Goal: Information Seeking & Learning: Learn about a topic

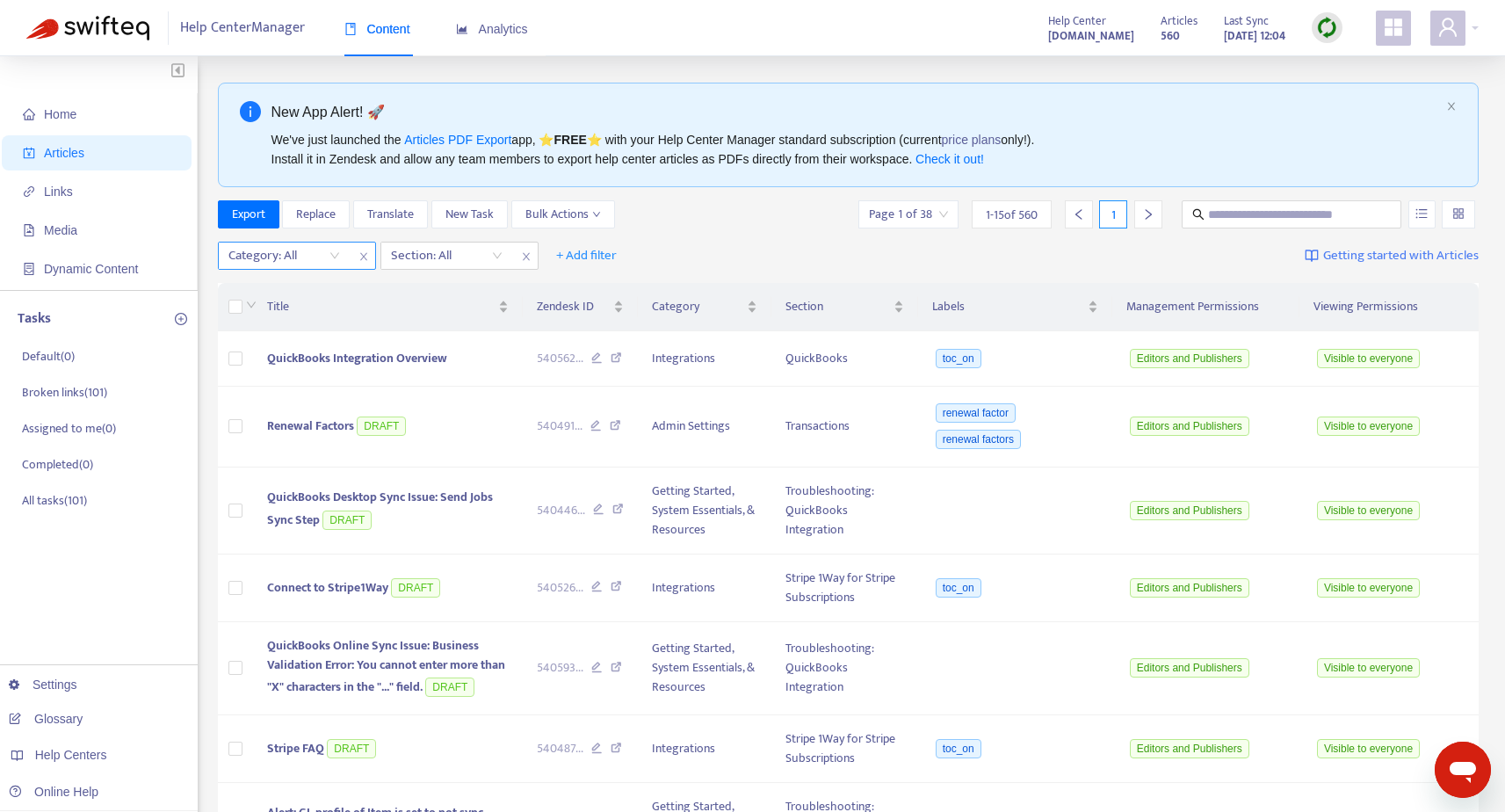
click at [339, 255] on div "Category: All" at bounding box center [283, 256] width 131 height 27
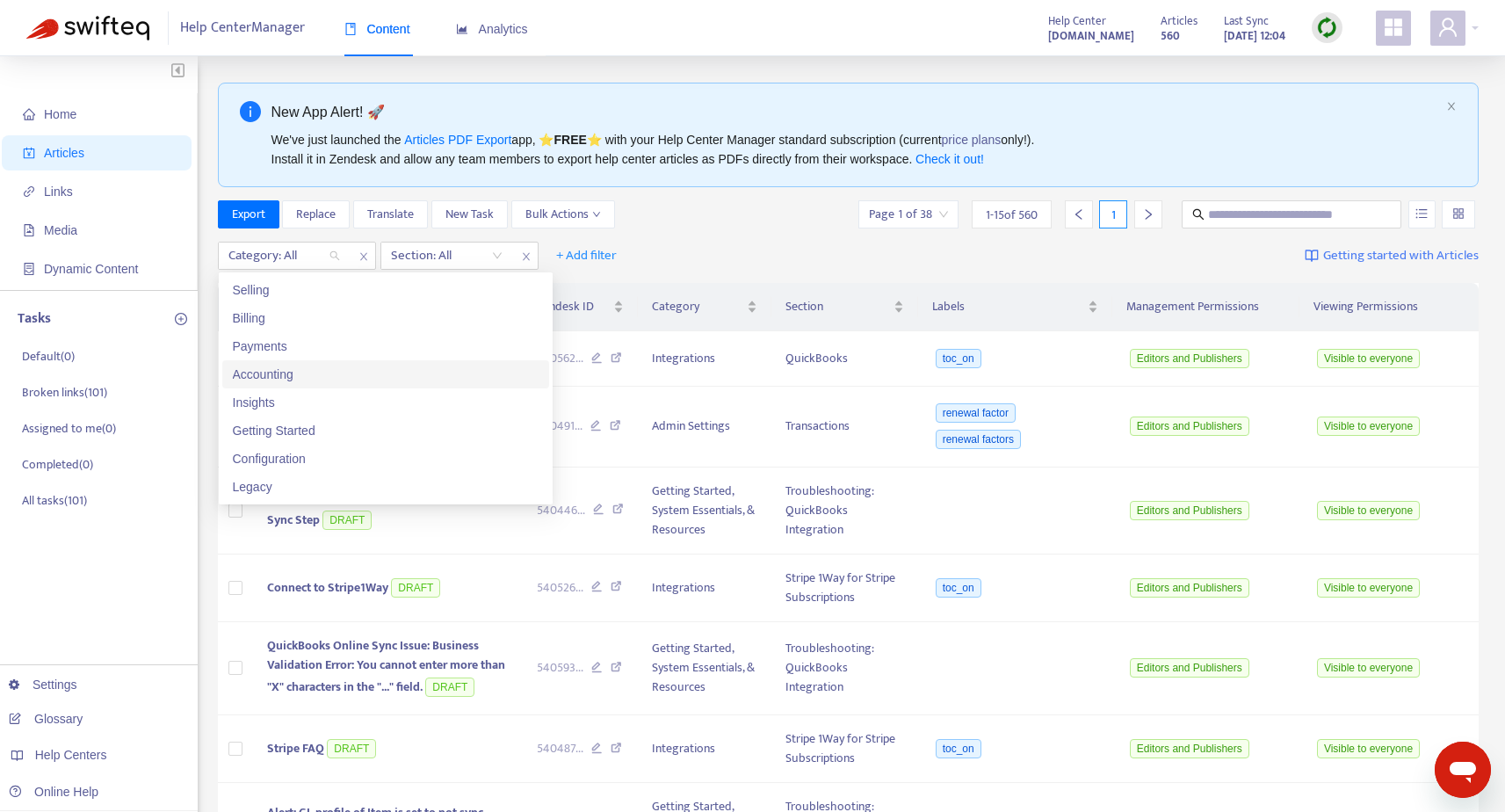
click at [357, 374] on div "Accounting" at bounding box center [386, 374] width 305 height 19
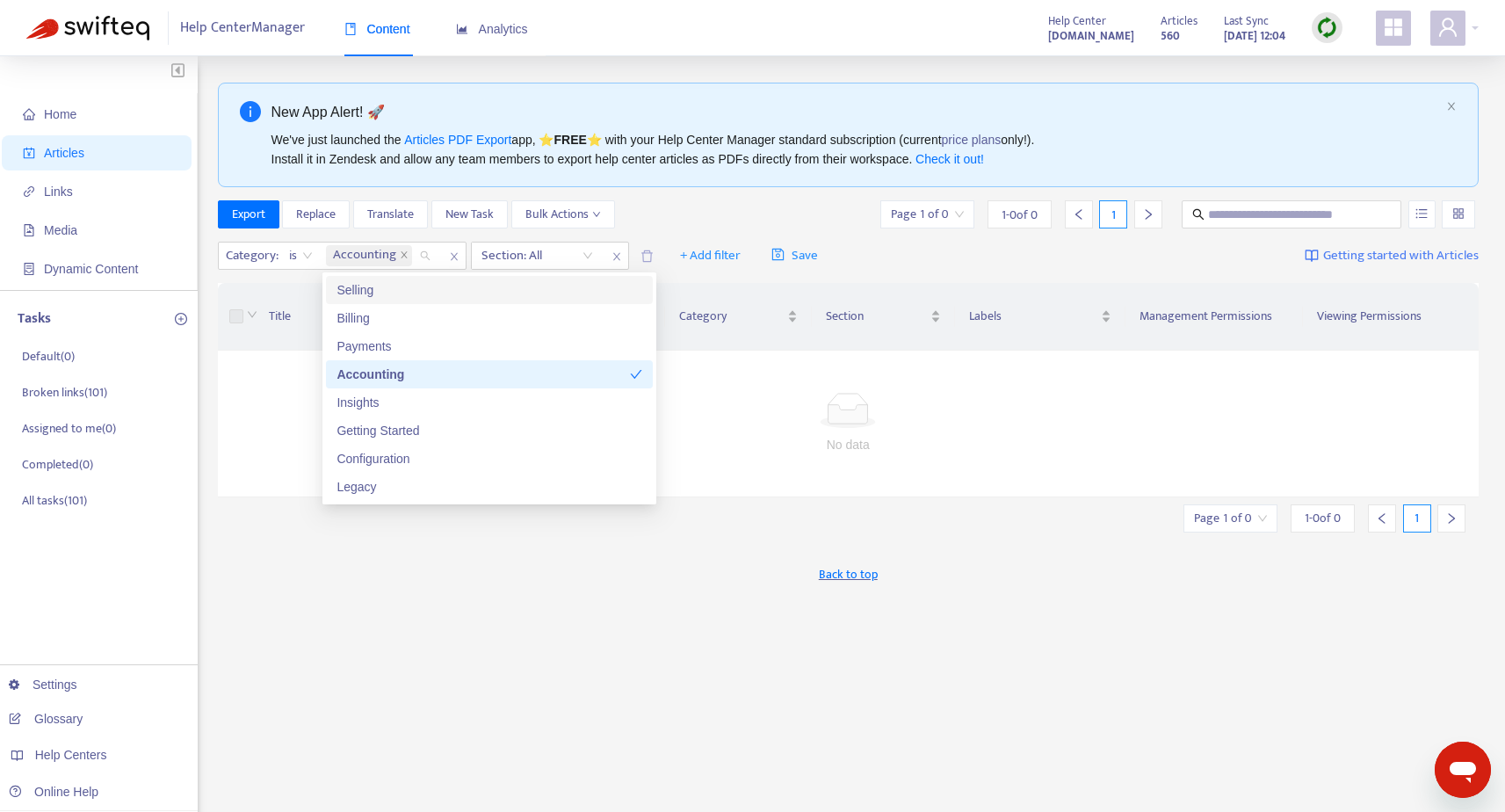
click at [659, 223] on div "Export Replace Translate New Task Bulk Actions Page 1 of 0 1 - 0 of 0 1" at bounding box center [848, 214] width 1262 height 28
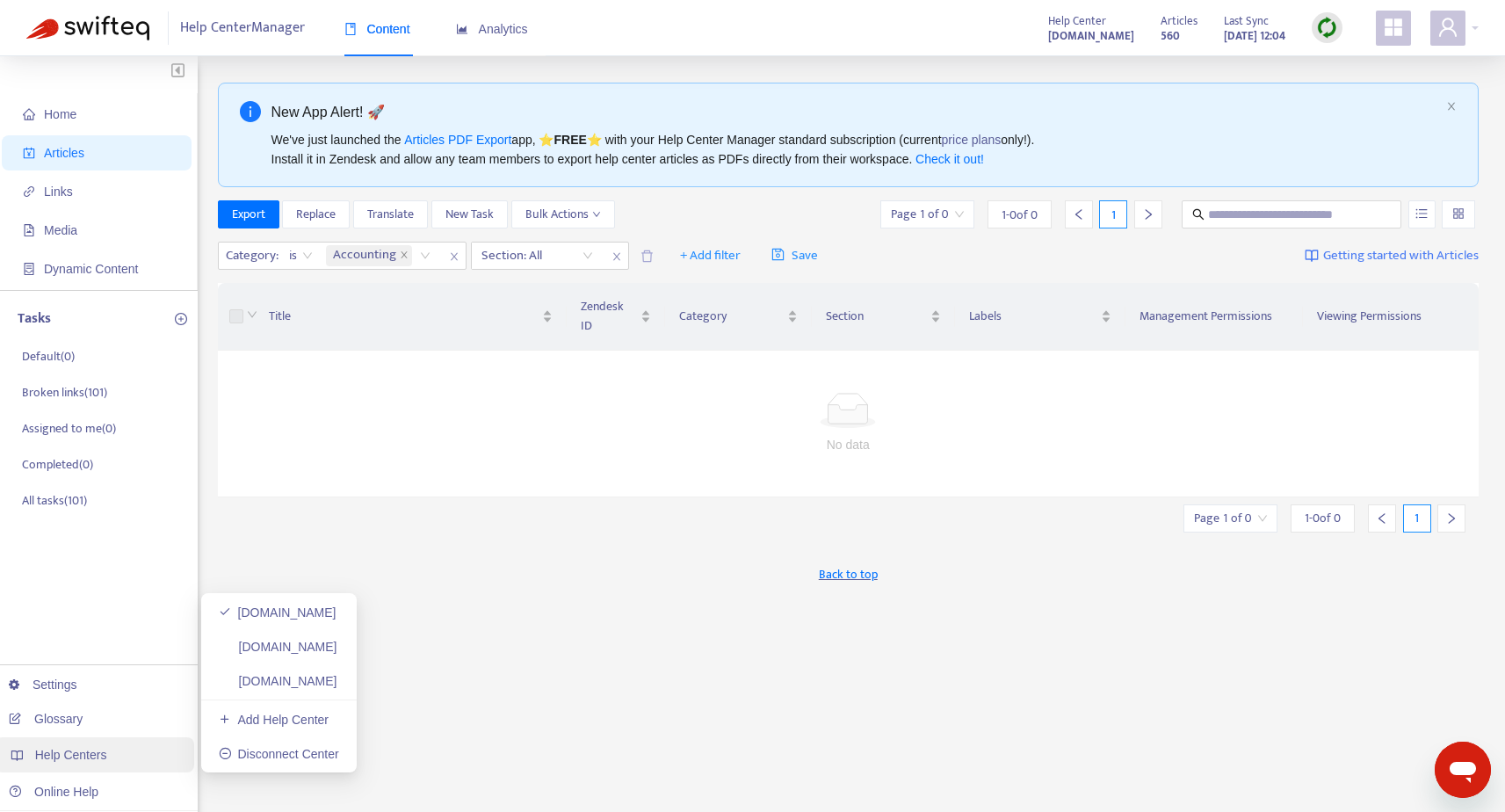
click at [58, 743] on span "Help Centers" at bounding box center [72, 755] width 73 height 14
click at [261, 650] on link "[DOMAIN_NAME]" at bounding box center [278, 646] width 118 height 14
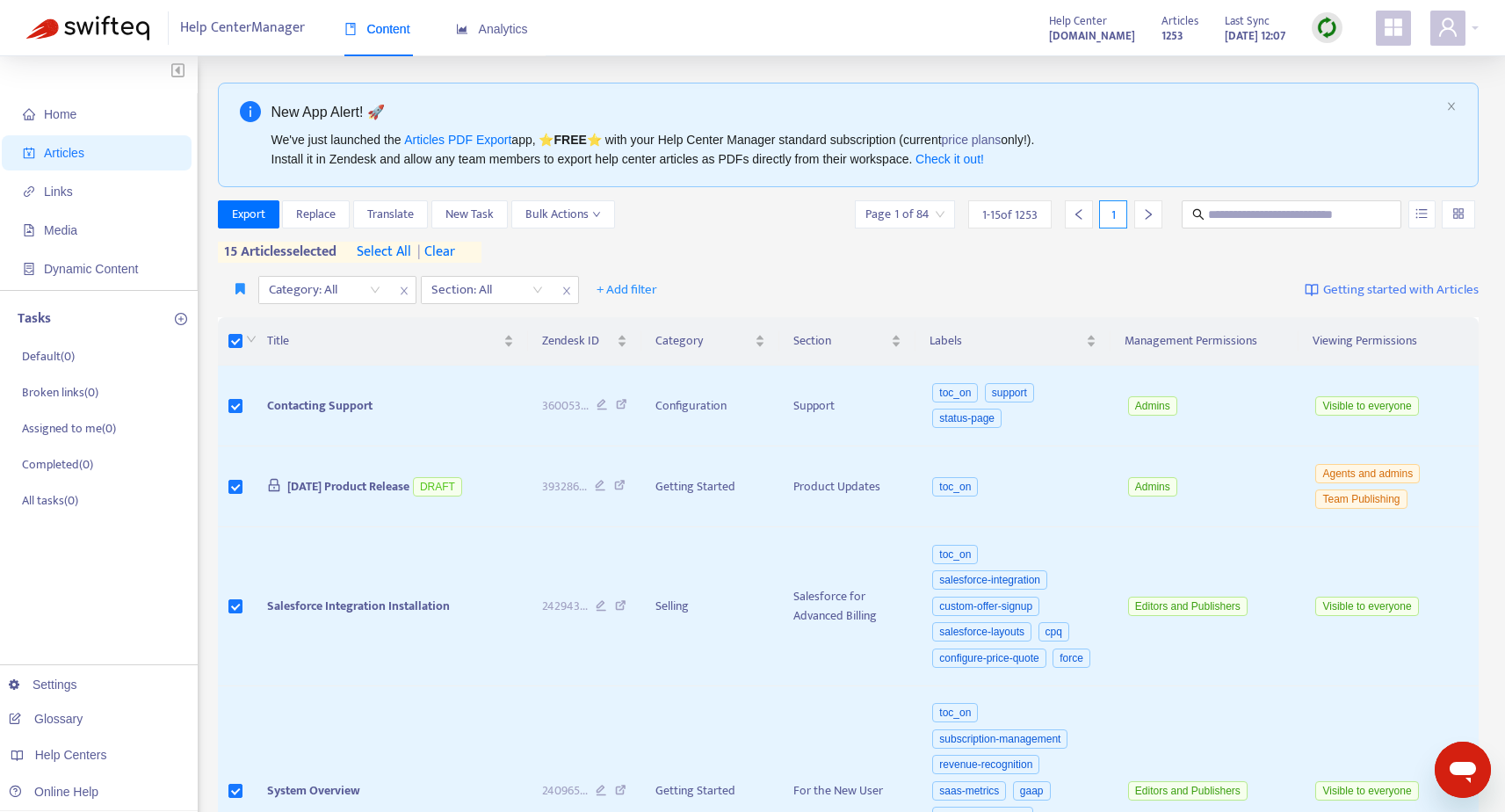
click at [385, 250] on span "select all" at bounding box center [384, 252] width 54 height 21
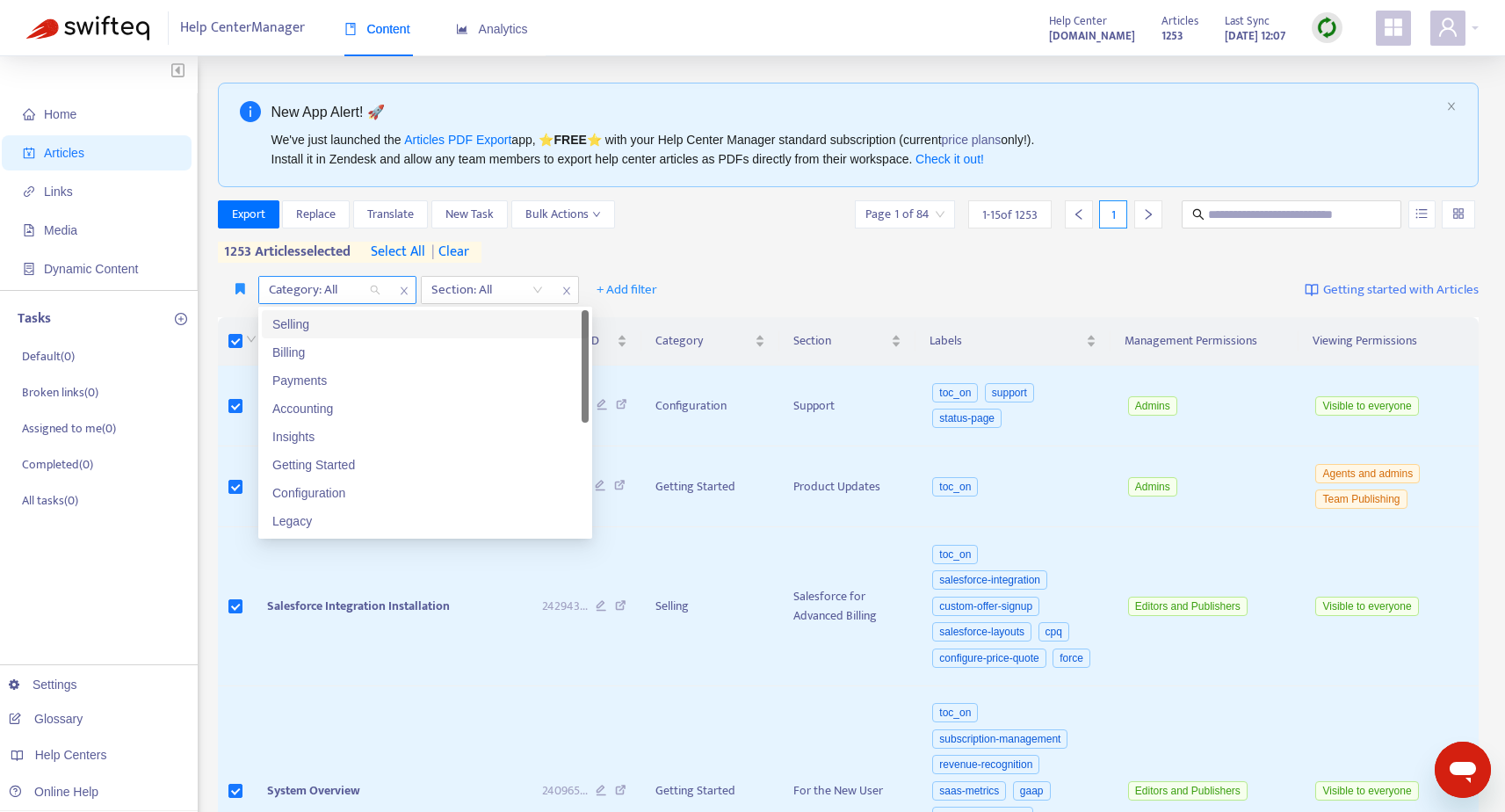
click at [375, 290] on div "Category: All" at bounding box center [324, 290] width 131 height 27
drag, startPoint x: 370, startPoint y: 406, endPoint x: 396, endPoint y: 396, distance: 27.9
click at [370, 406] on div "Accounting" at bounding box center [425, 408] width 305 height 19
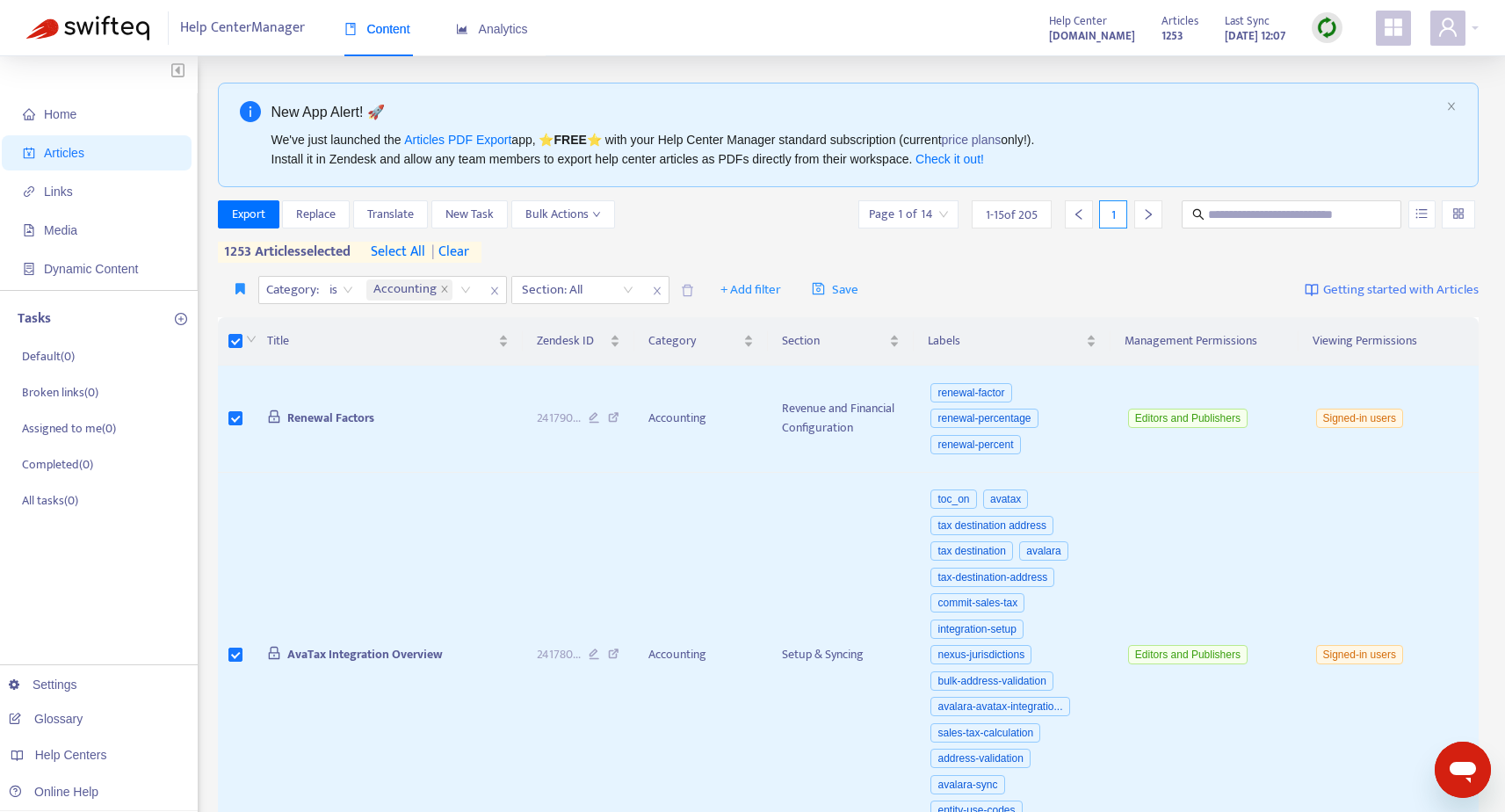
click at [398, 247] on span "select all" at bounding box center [398, 252] width 54 height 21
click at [1327, 29] on img at bounding box center [1327, 27] width 22 height 22
click at [1338, 56] on link "Quick Sync" at bounding box center [1364, 63] width 74 height 20
